Goal: Information Seeking & Learning: Learn about a topic

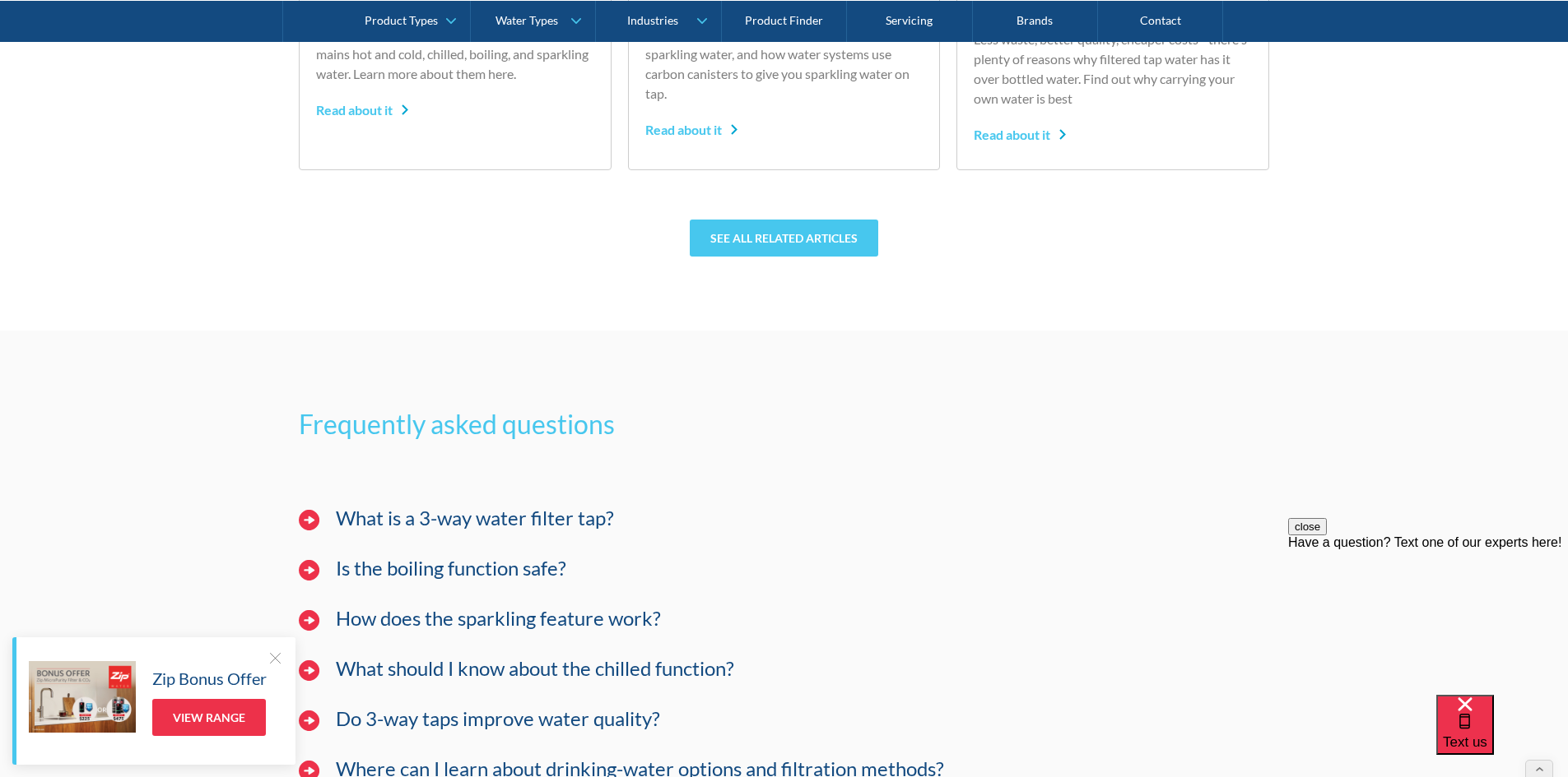
scroll to position [11025, 0]
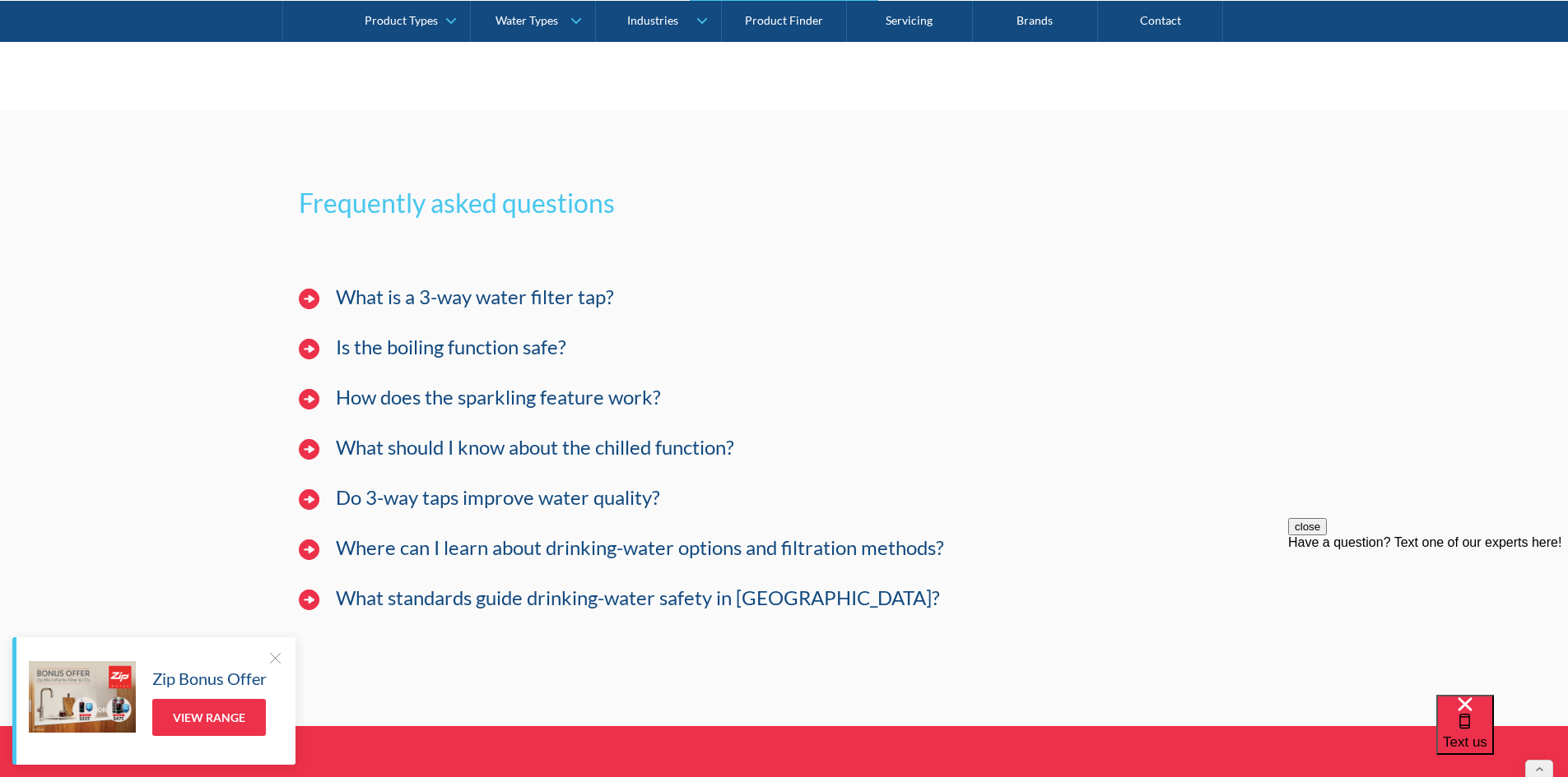
click at [390, 339] on div "What is a 3-way water filter tap?" at bounding box center [784, 305] width 987 height 67
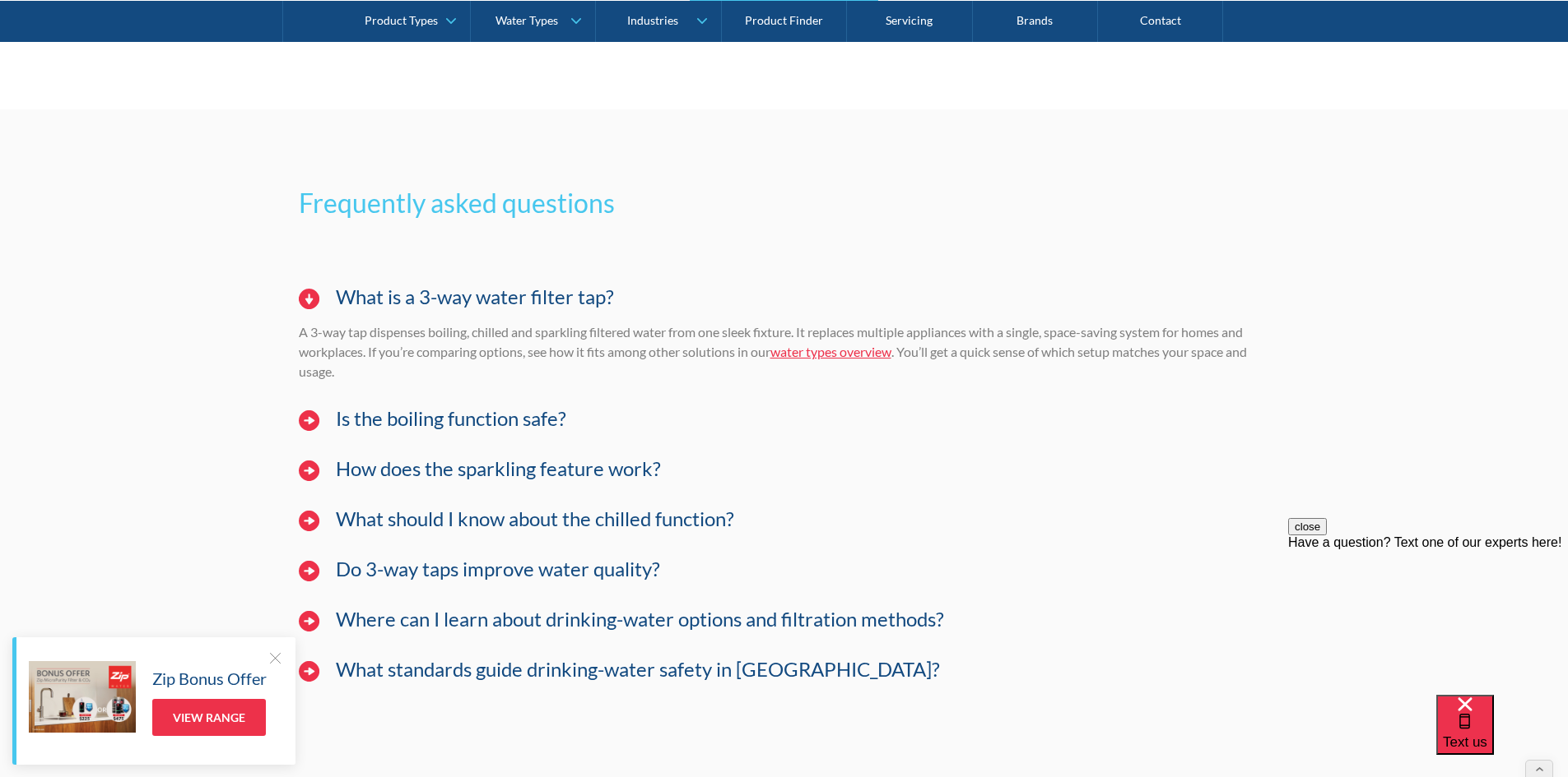
click at [330, 432] on div "Is the boiling function safe?" at bounding box center [802, 419] width 950 height 25
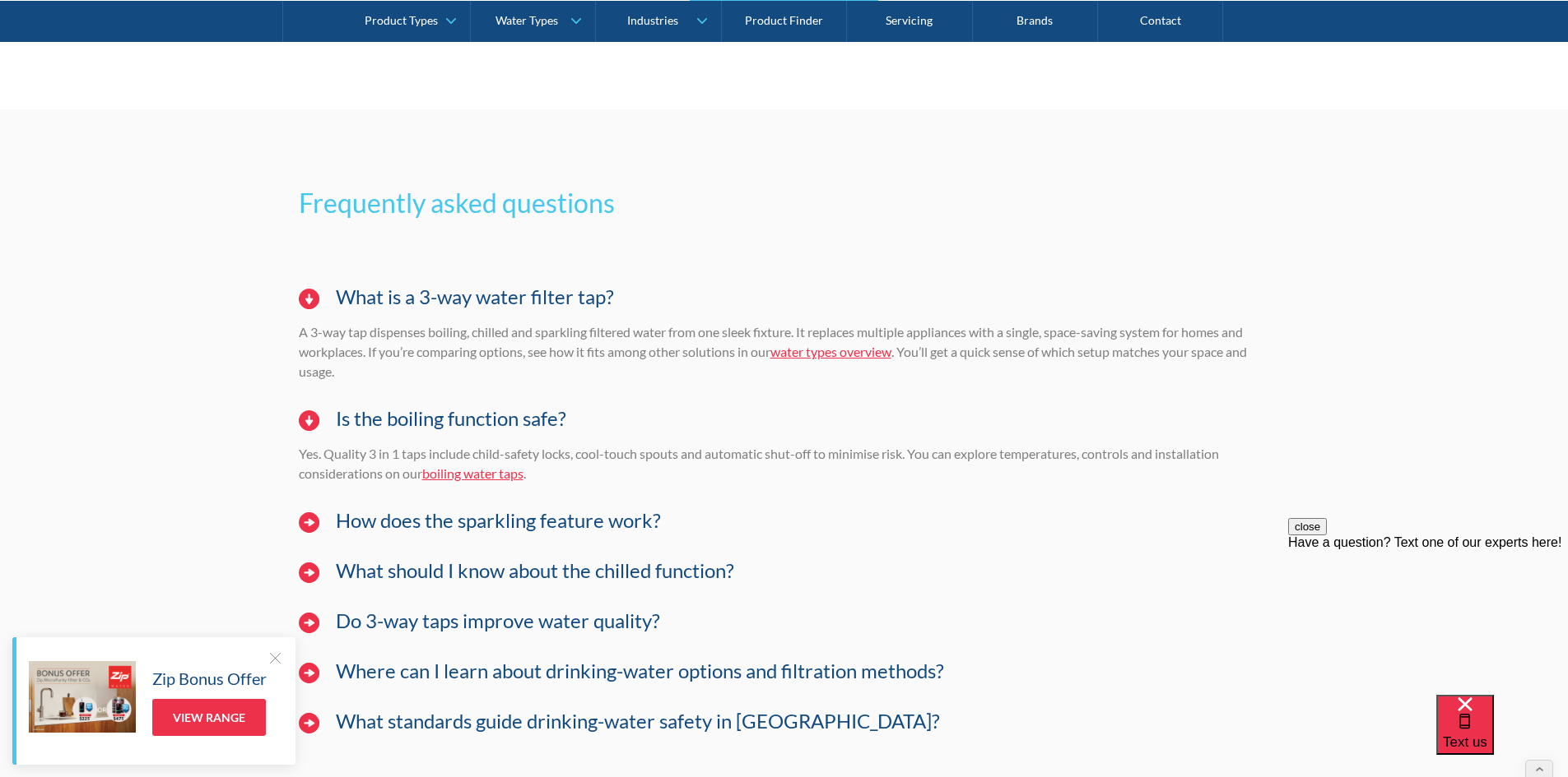
click at [330, 432] on div "Is the boiling function safe?" at bounding box center [802, 419] width 950 height 25
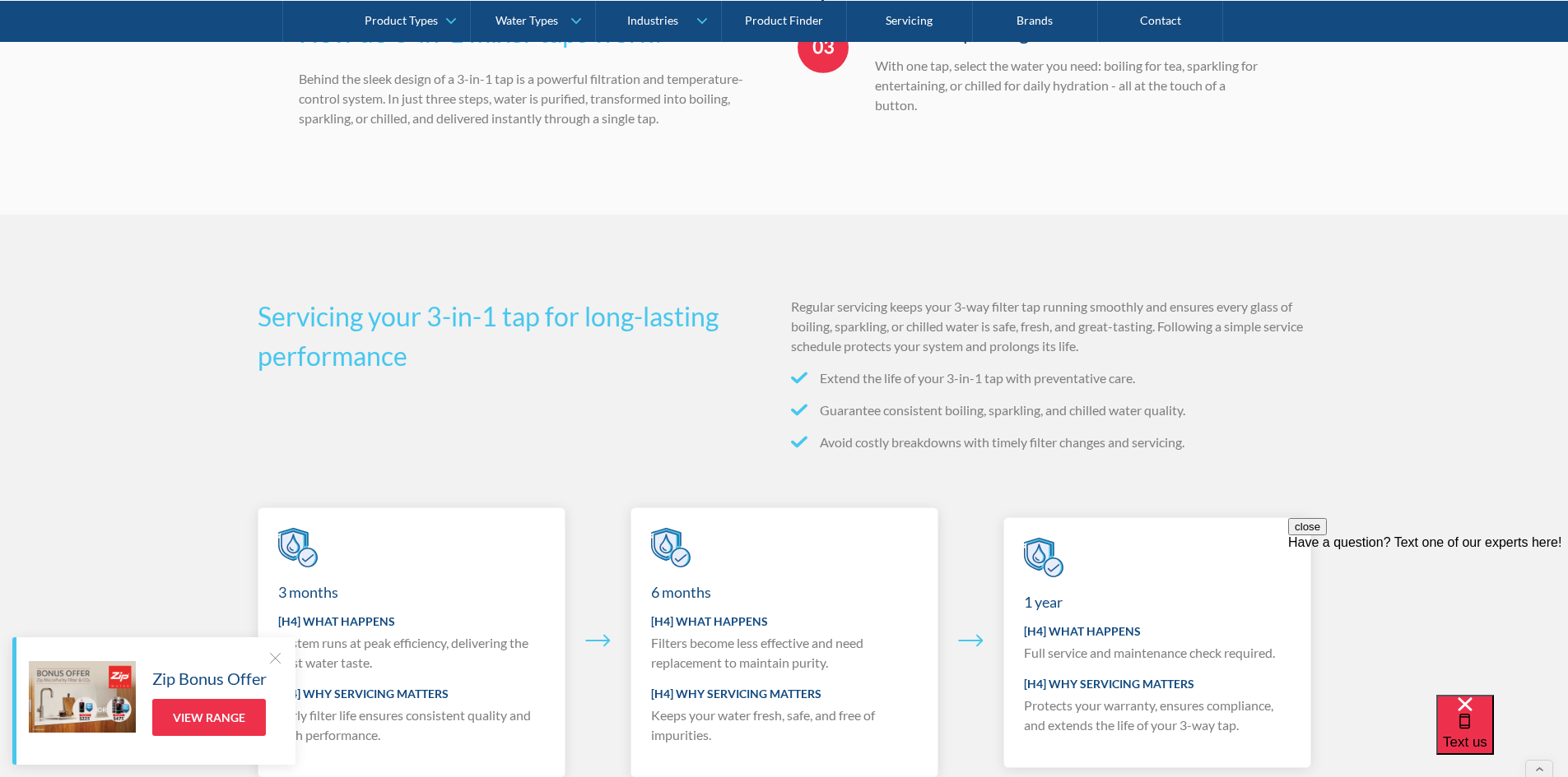
scroll to position [6746, 0]
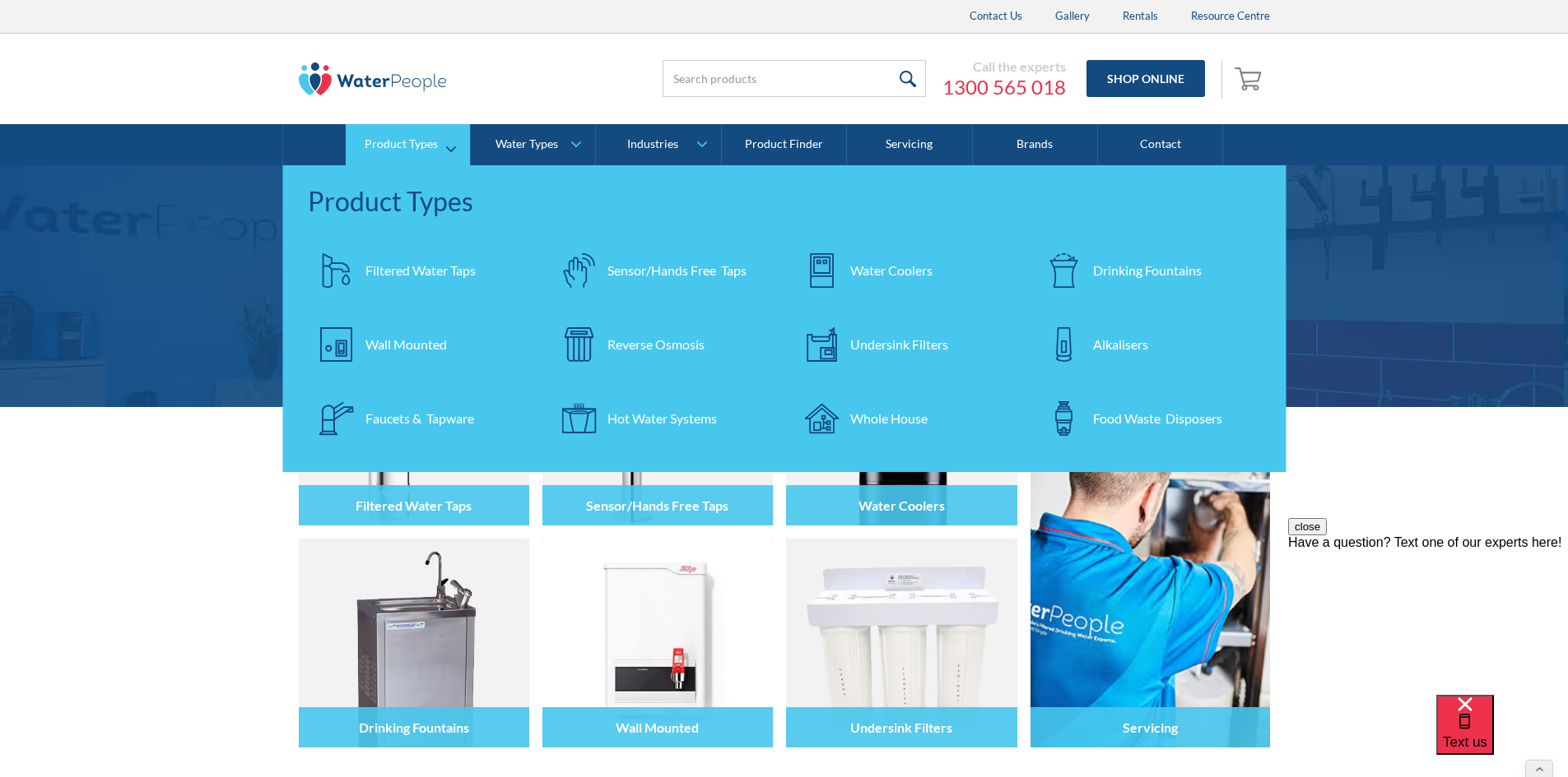
click at [379, 266] on div "Filtered Water Taps" at bounding box center [420, 270] width 110 height 19
